Goal: Information Seeking & Learning: Learn about a topic

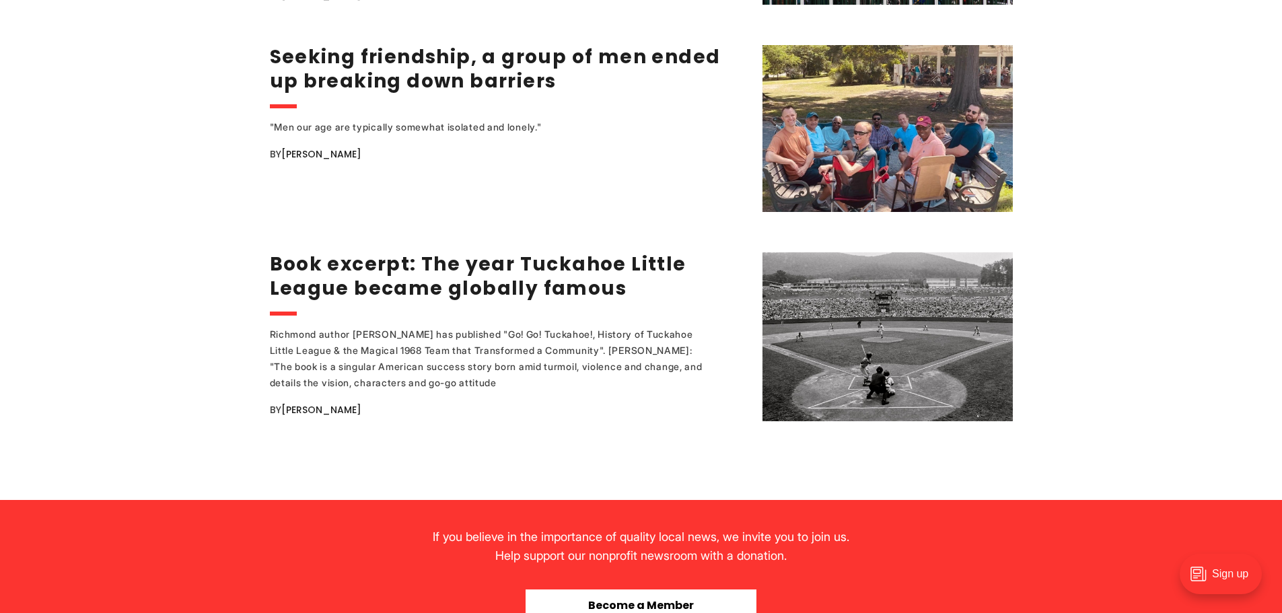
scroll to position [2624, 0]
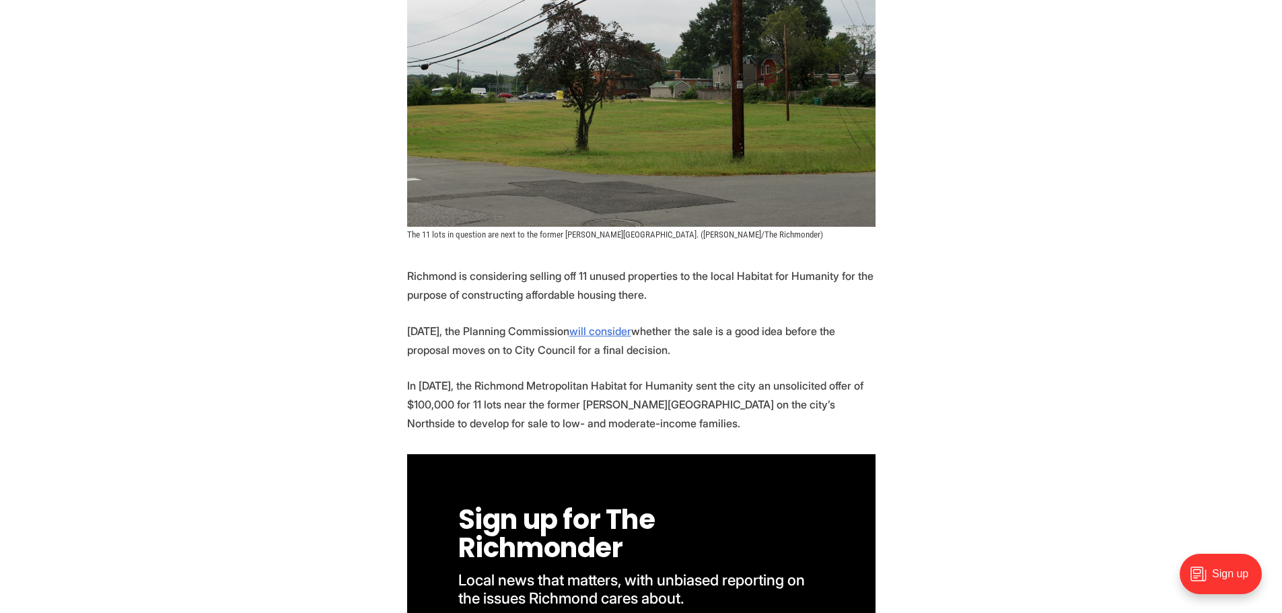
scroll to position [404, 0]
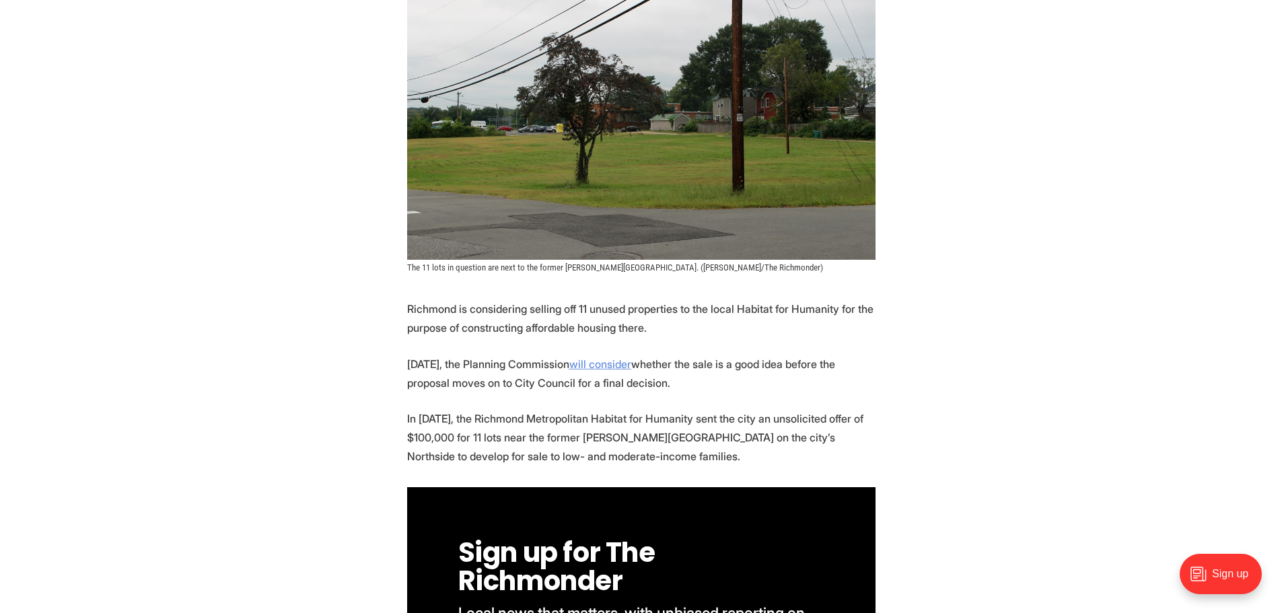
click at [626, 357] on u "will consider" at bounding box center [600, 363] width 62 height 13
